Goal: Task Accomplishment & Management: Manage account settings

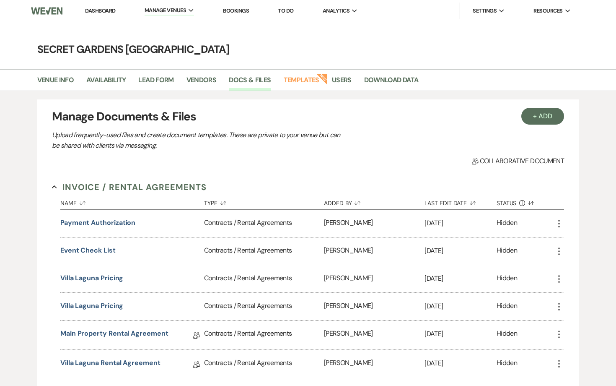
click at [101, 9] on link "Dashboard" at bounding box center [100, 10] width 30 height 7
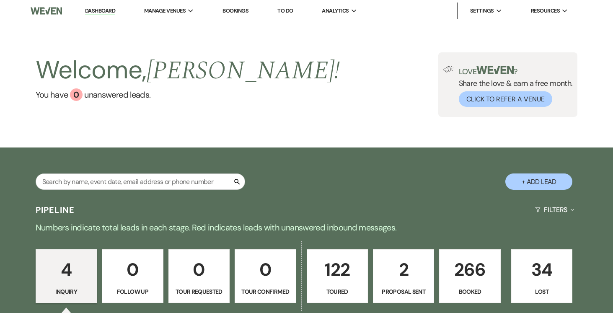
click at [408, 280] on p "2" at bounding box center [404, 270] width 50 height 28
select select "6"
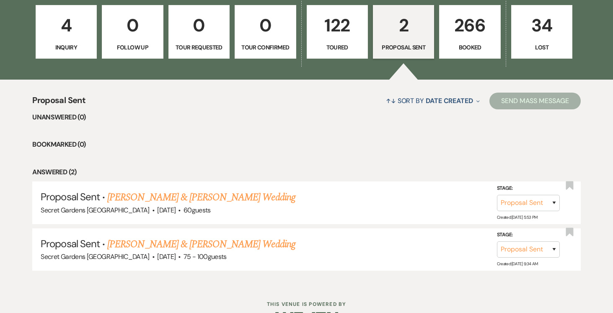
scroll to position [270, 0]
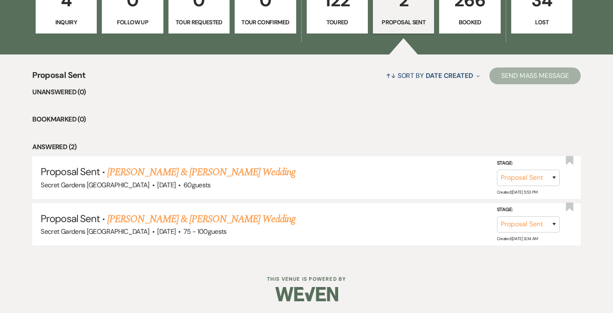
click at [243, 172] on link "[PERSON_NAME] & [PERSON_NAME] Wedding" at bounding box center [201, 172] width 188 height 15
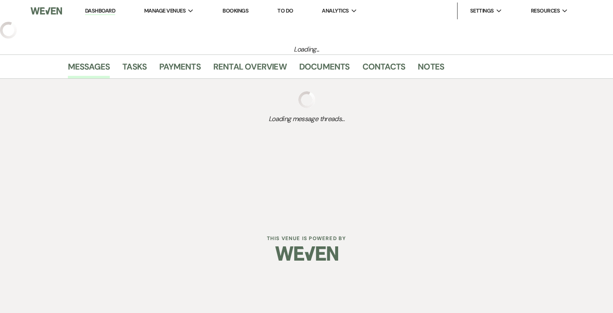
select select "6"
select select "19"
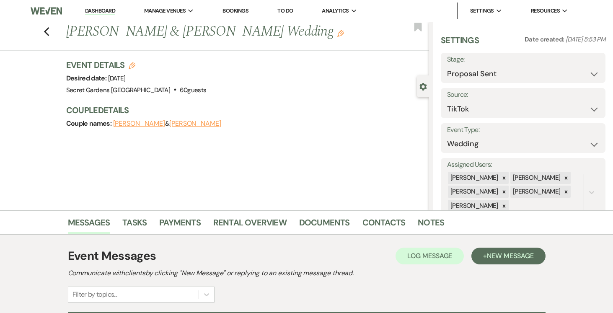
click at [138, 123] on button "[PERSON_NAME]" at bounding box center [139, 123] width 52 height 7
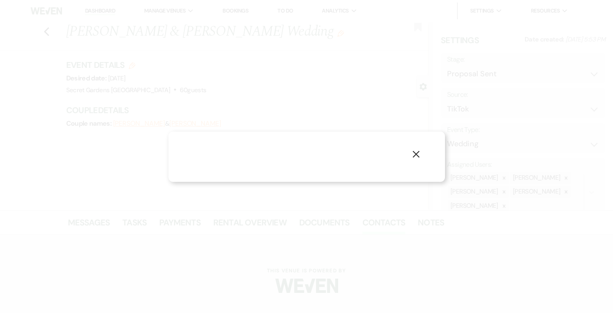
select select "1"
select select "text"
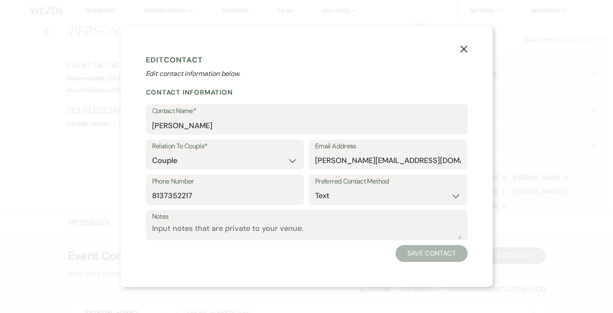
drag, startPoint x: 466, startPoint y: 49, endPoint x: 458, endPoint y: 48, distance: 8.0
click at [465, 49] on icon "X" at bounding box center [464, 49] width 8 height 8
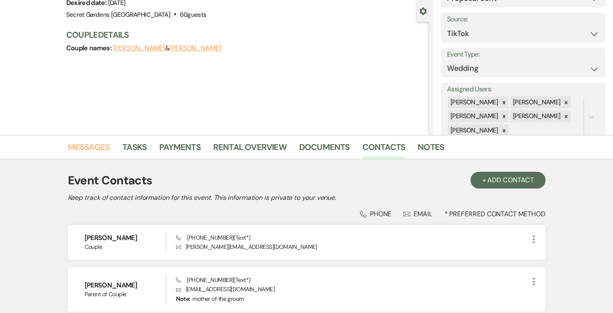
scroll to position [177, 0]
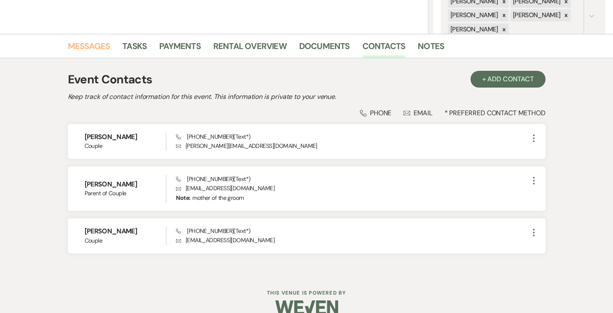
click at [88, 44] on link "Messages" at bounding box center [89, 48] width 42 height 18
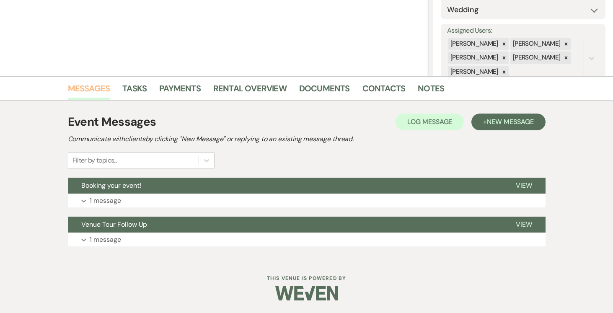
scroll to position [134, 0]
click at [524, 185] on span "View" at bounding box center [524, 185] width 16 height 9
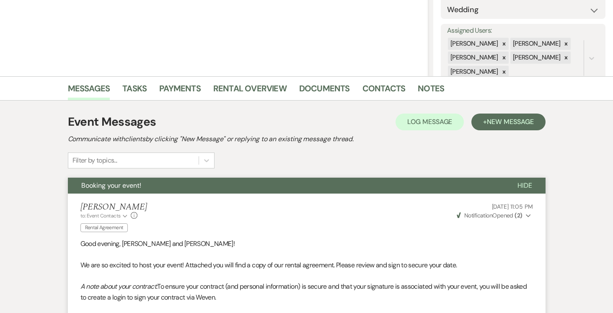
scroll to position [140, 0]
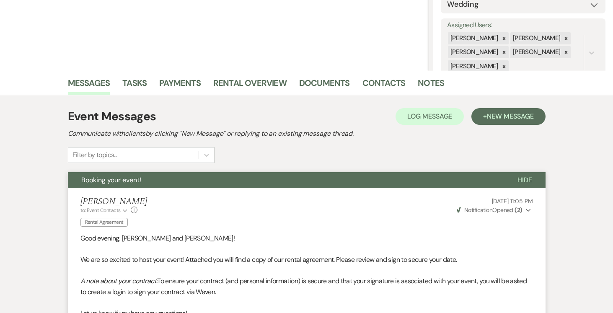
click at [529, 209] on icon "Expand" at bounding box center [528, 211] width 5 height 6
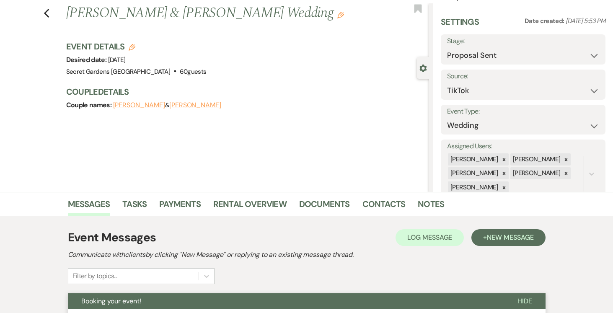
scroll to position [0, 0]
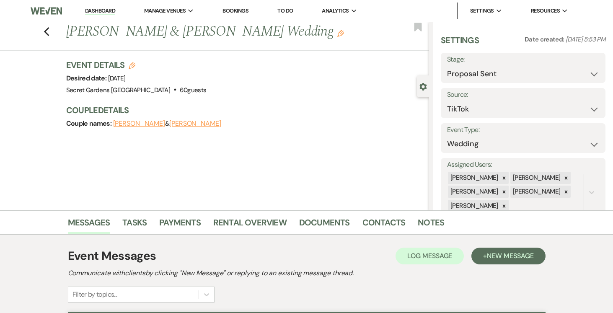
click at [94, 7] on link "Dashboard" at bounding box center [100, 11] width 30 height 8
